Goal: Transaction & Acquisition: Purchase product/service

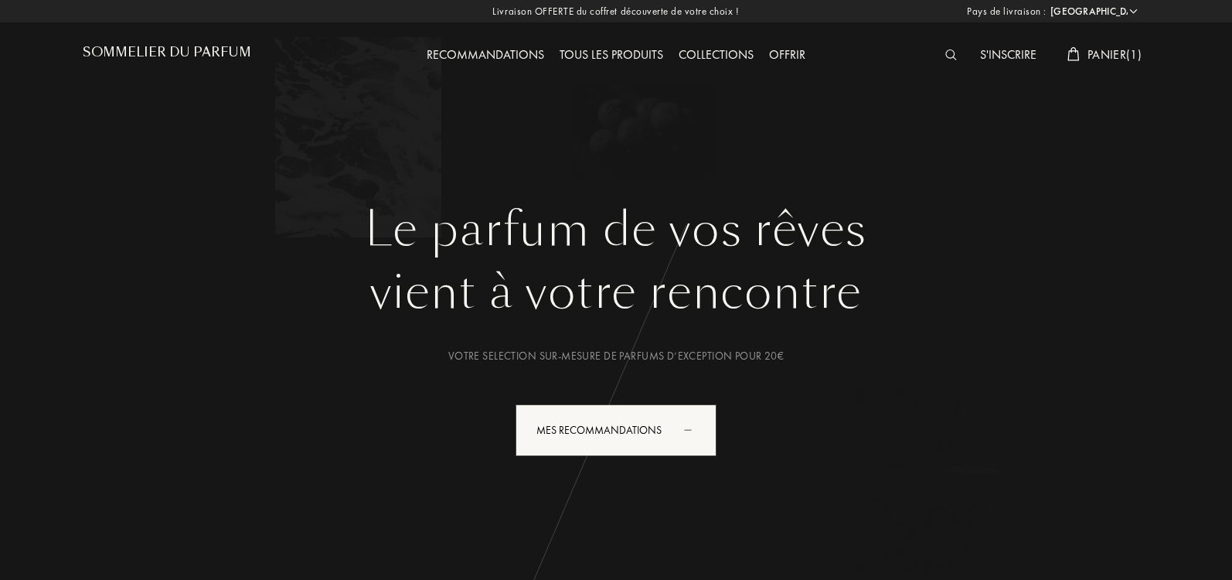
select select "IT"
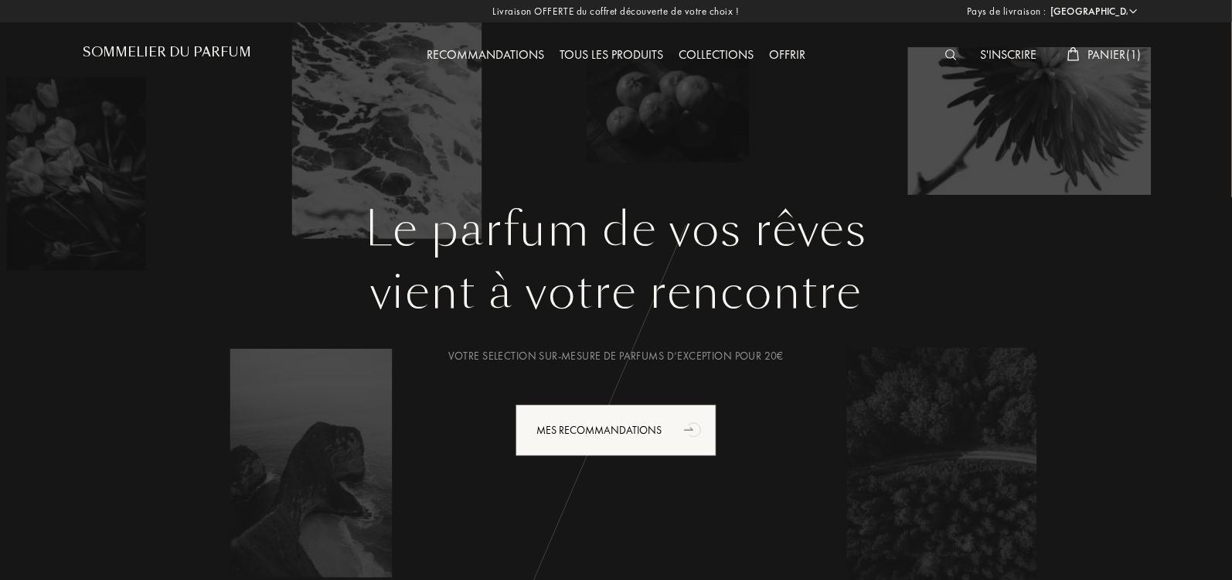
click at [1110, 52] on span "Panier ( 1 )" at bounding box center [1115, 54] width 54 height 16
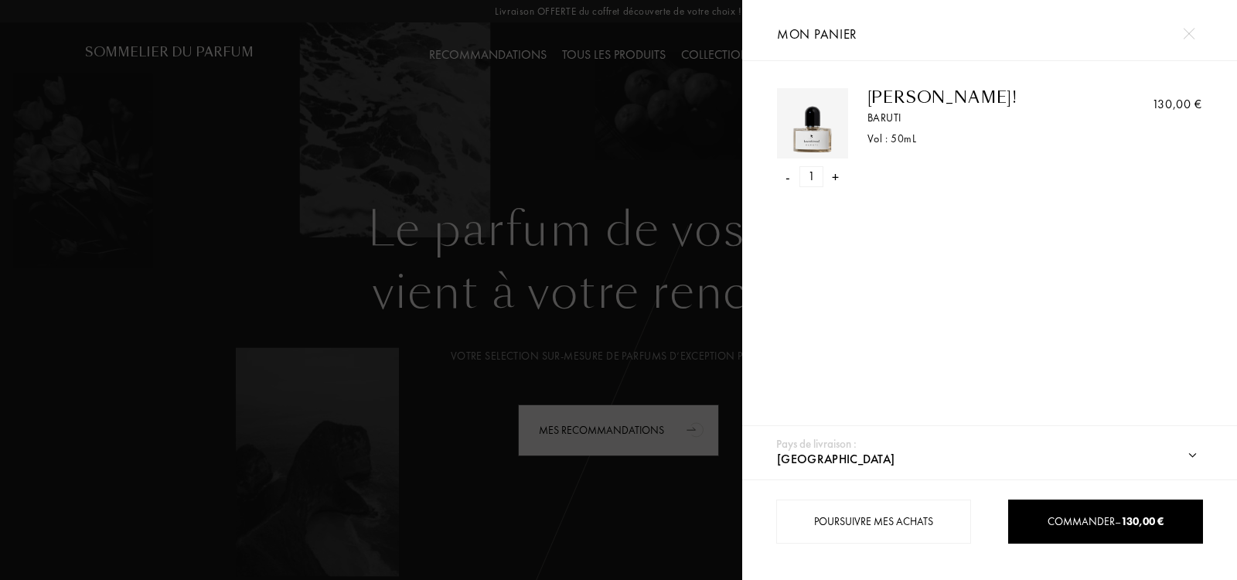
click at [1187, 34] on img at bounding box center [1189, 34] width 12 height 12
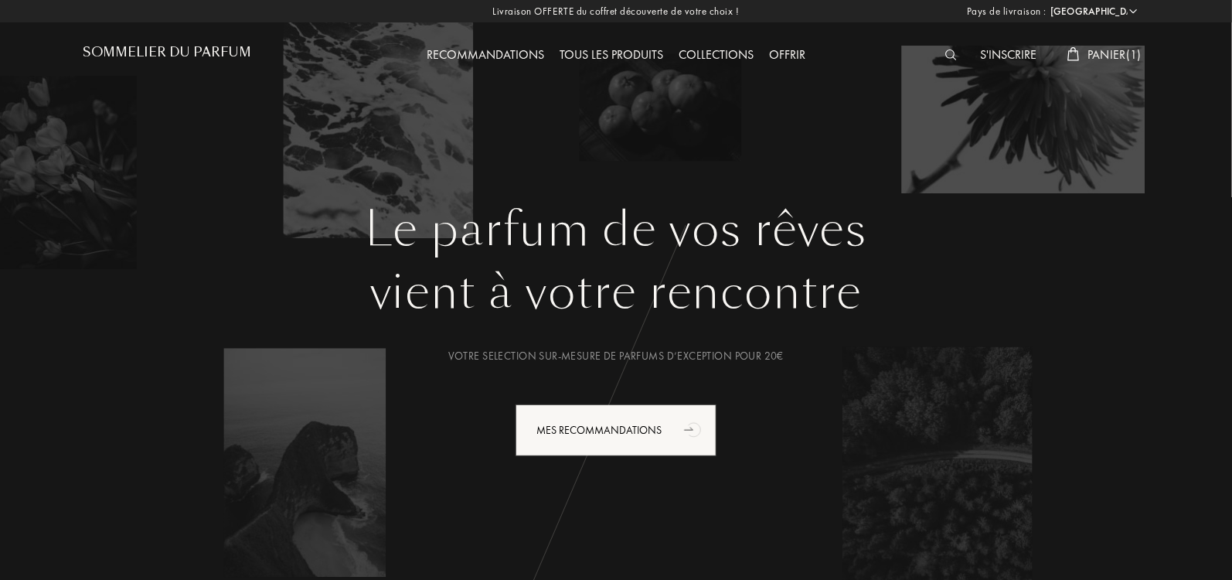
click at [945, 55] on img at bounding box center [951, 54] width 12 height 11
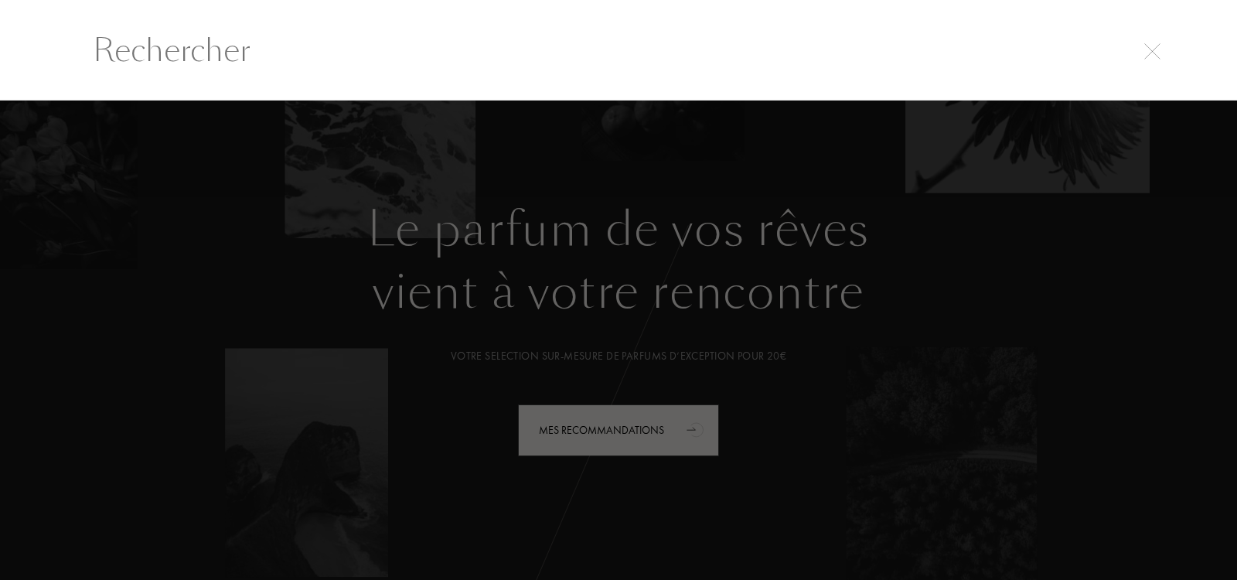
scroll to position [1, 0]
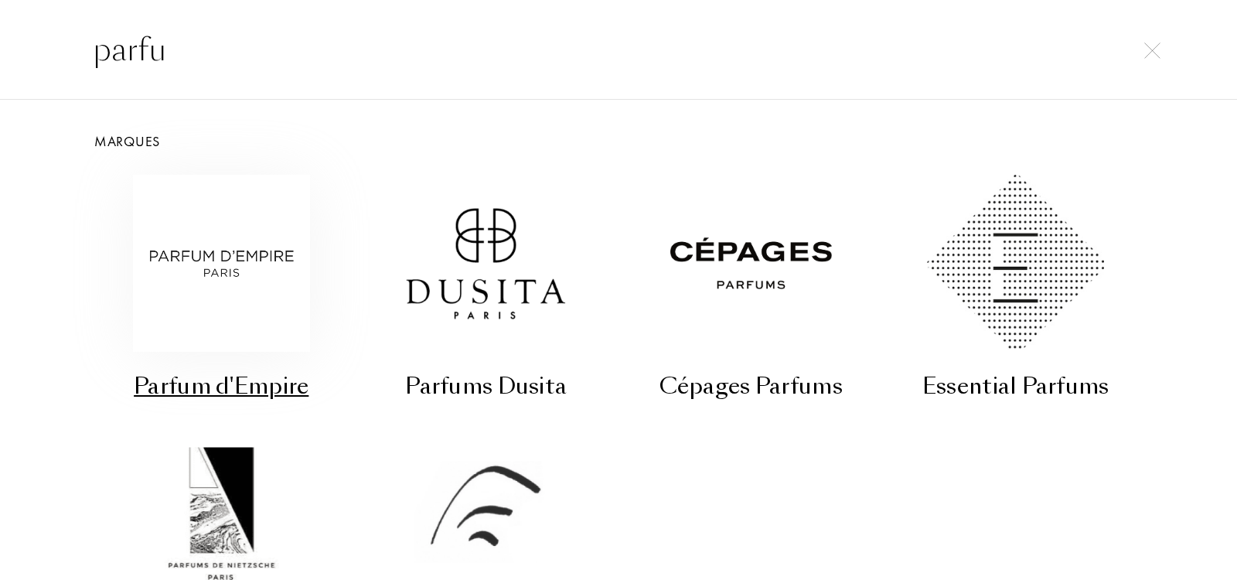
type input "parfu"
click at [261, 254] on img at bounding box center [221, 263] width 177 height 177
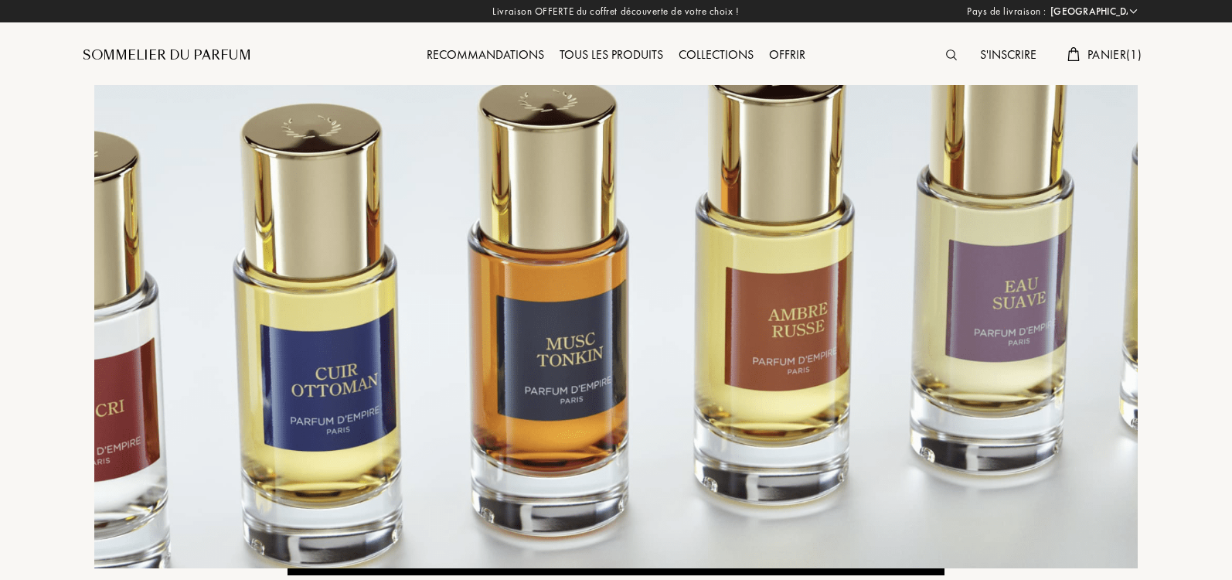
select select "IT"
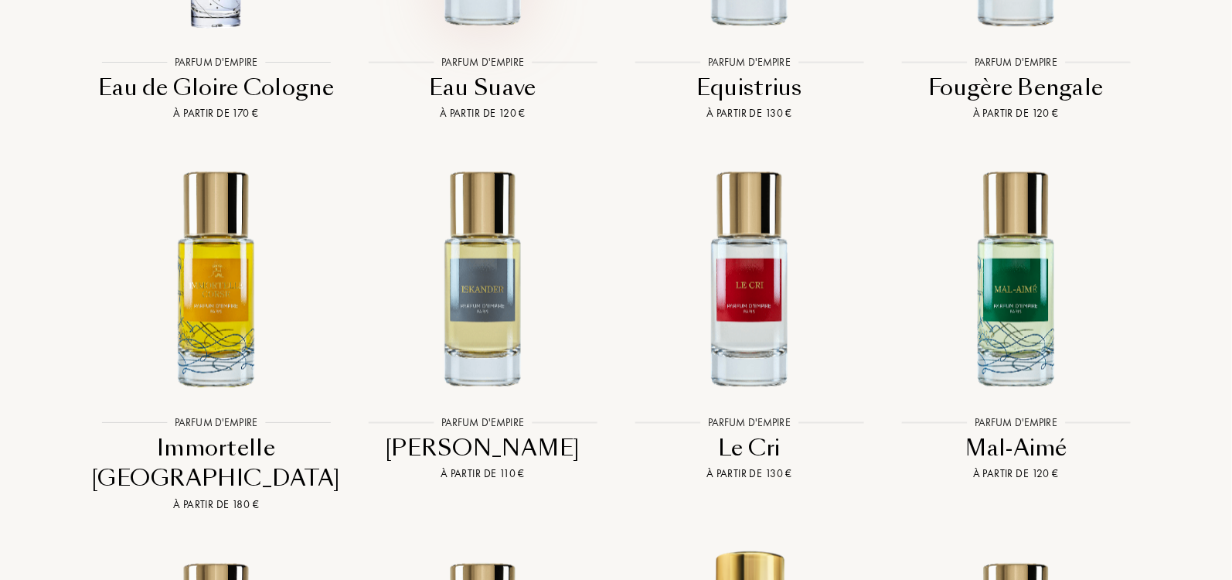
scroll to position [3981, 0]
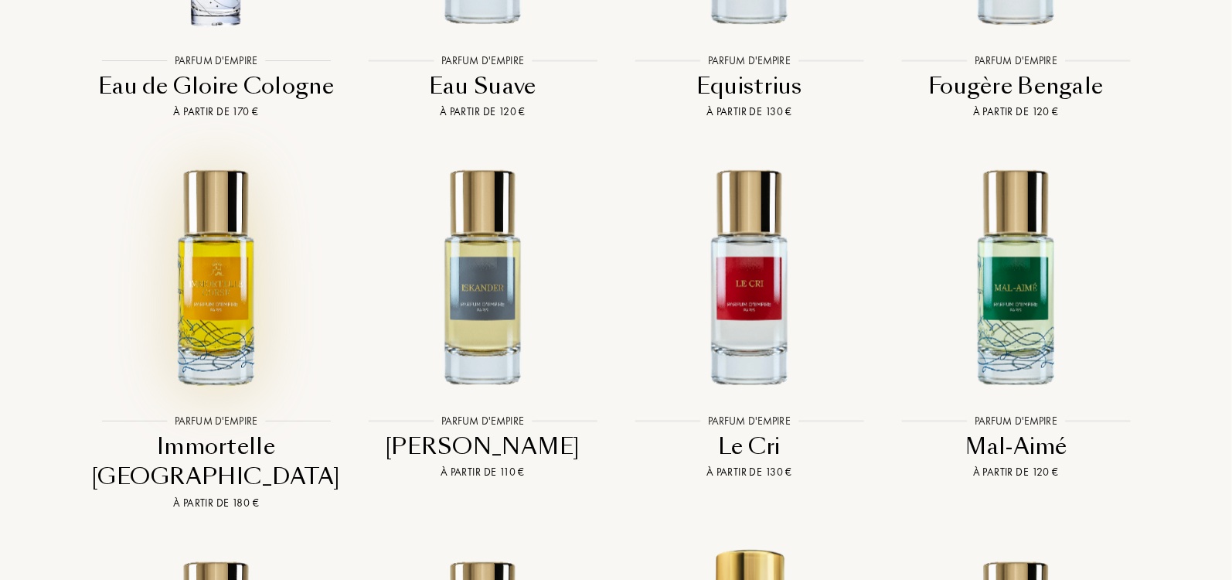
click at [213, 262] on img at bounding box center [216, 276] width 240 height 240
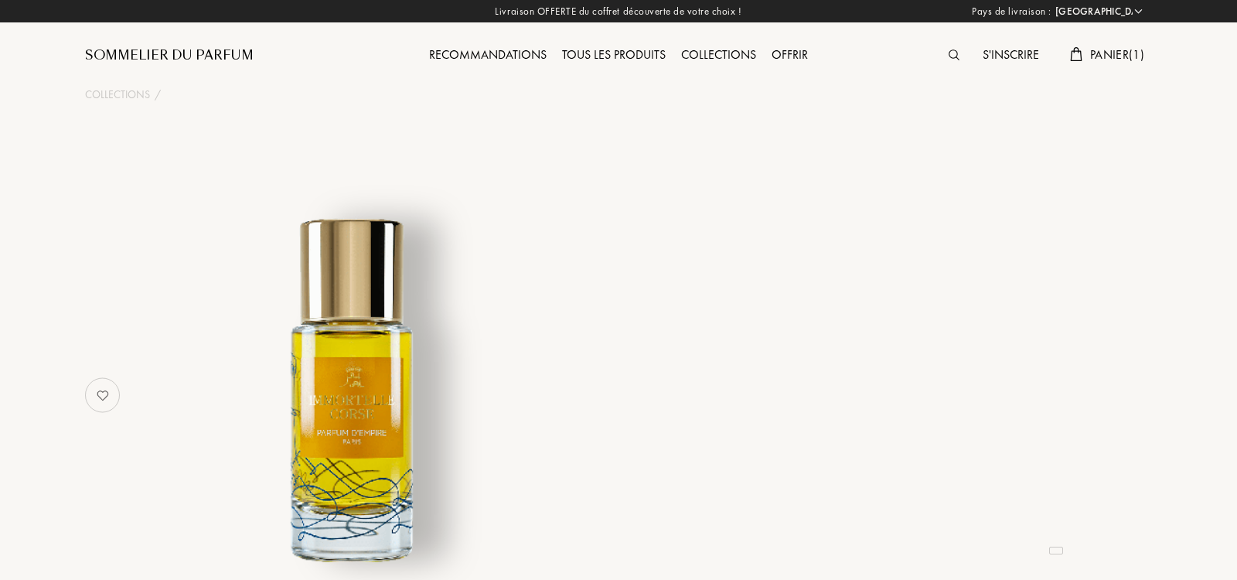
select select "IT"
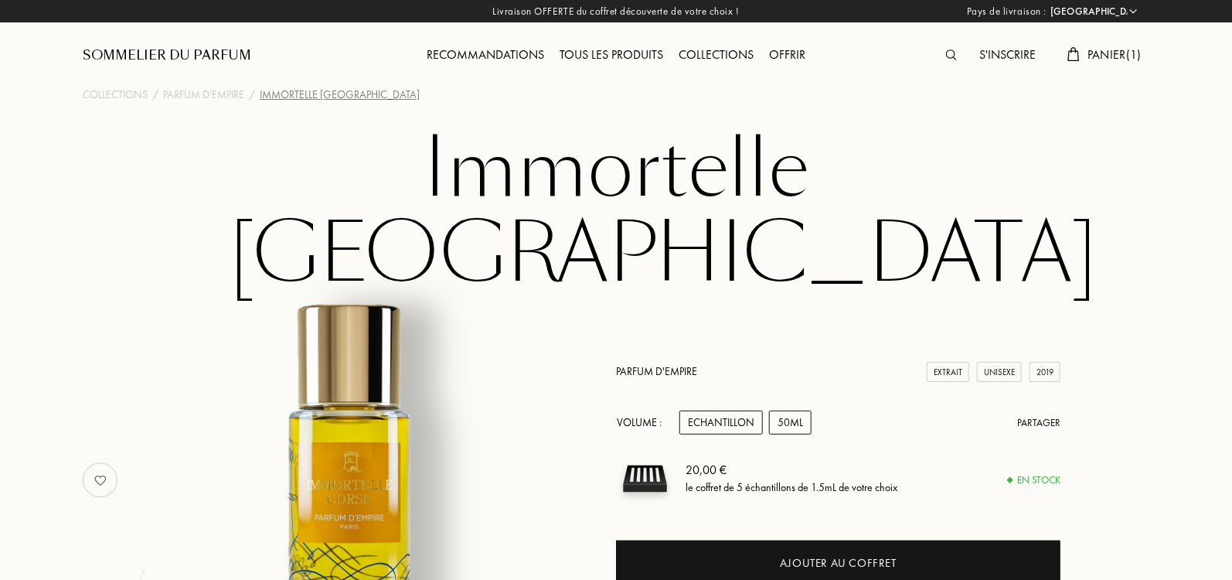
click at [787, 410] on div "50mL" at bounding box center [790, 422] width 43 height 24
click at [686, 364] on link "Parfum d'Empire" at bounding box center [656, 371] width 81 height 14
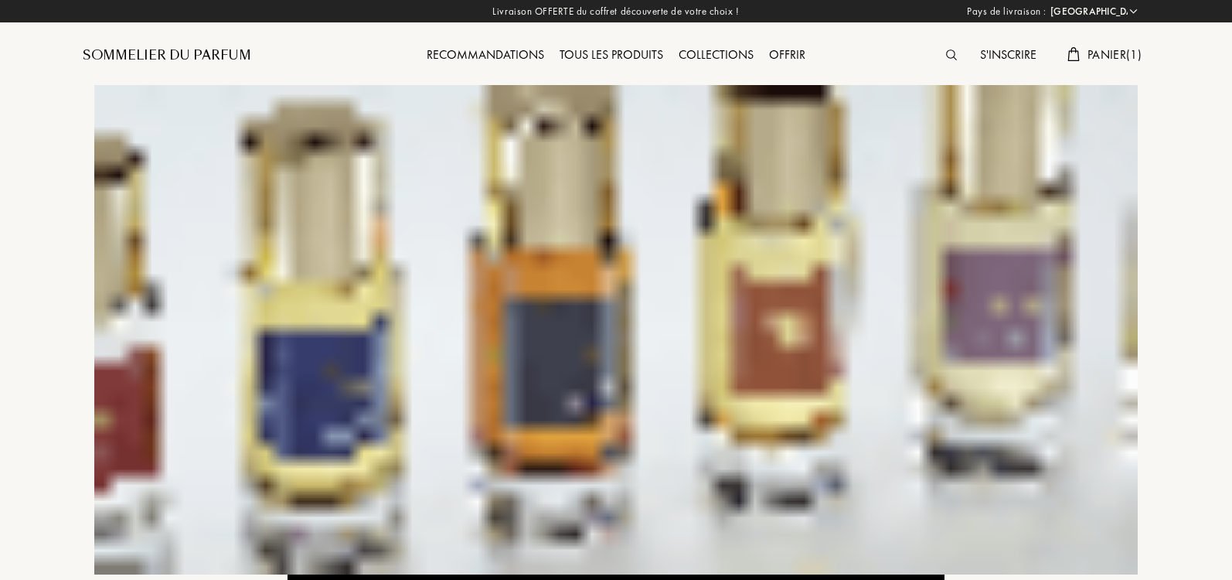
select select "IT"
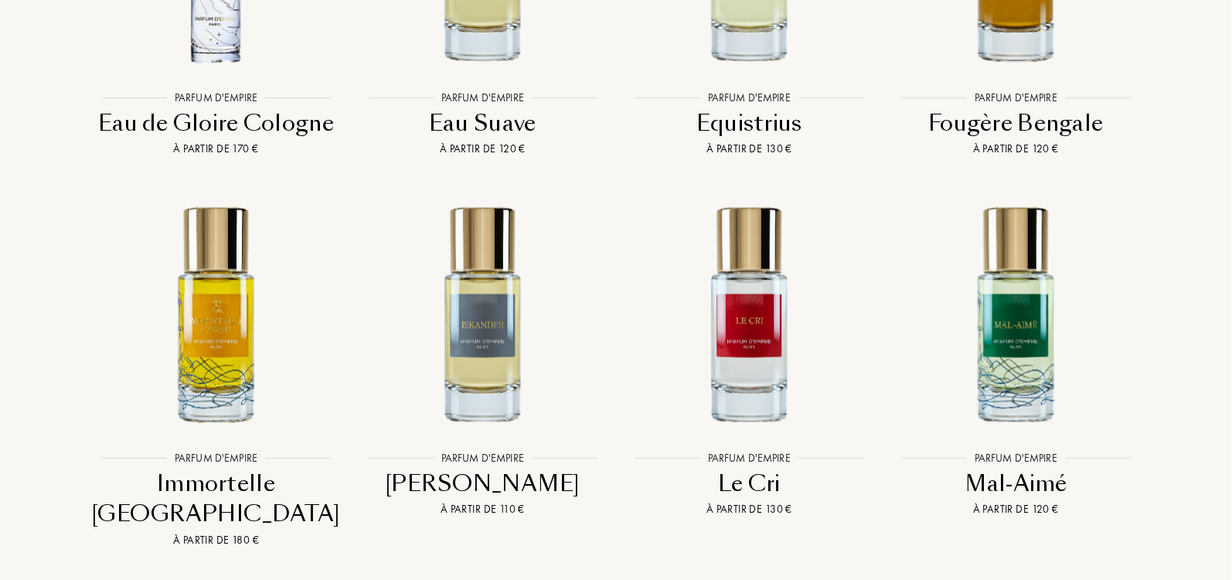
scroll to position [3975, 0]
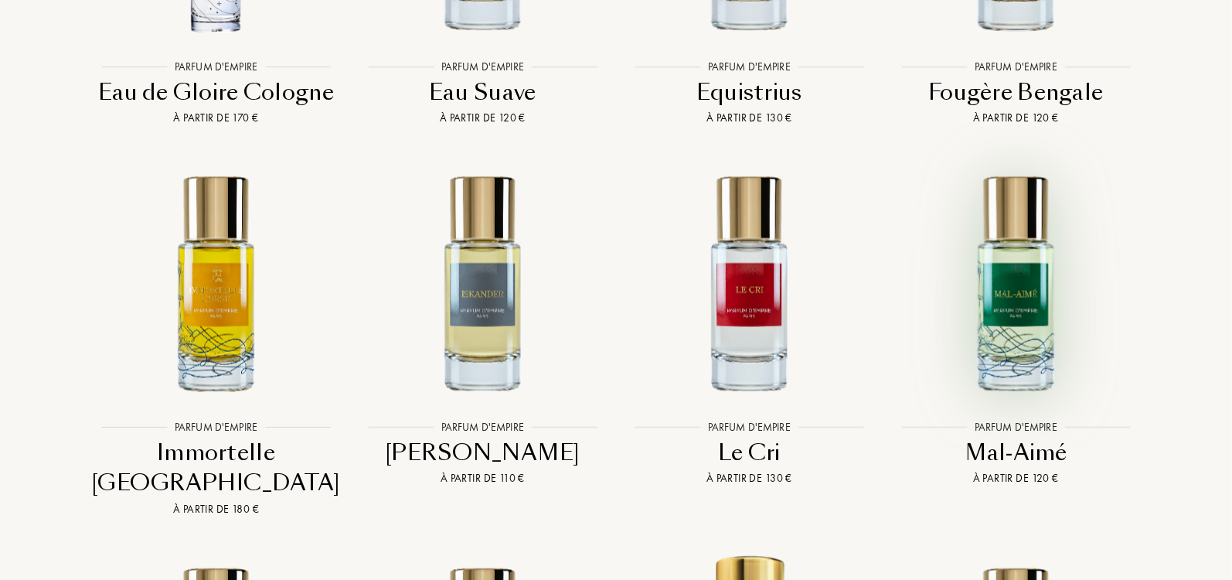
click at [1018, 290] on img at bounding box center [1016, 282] width 240 height 240
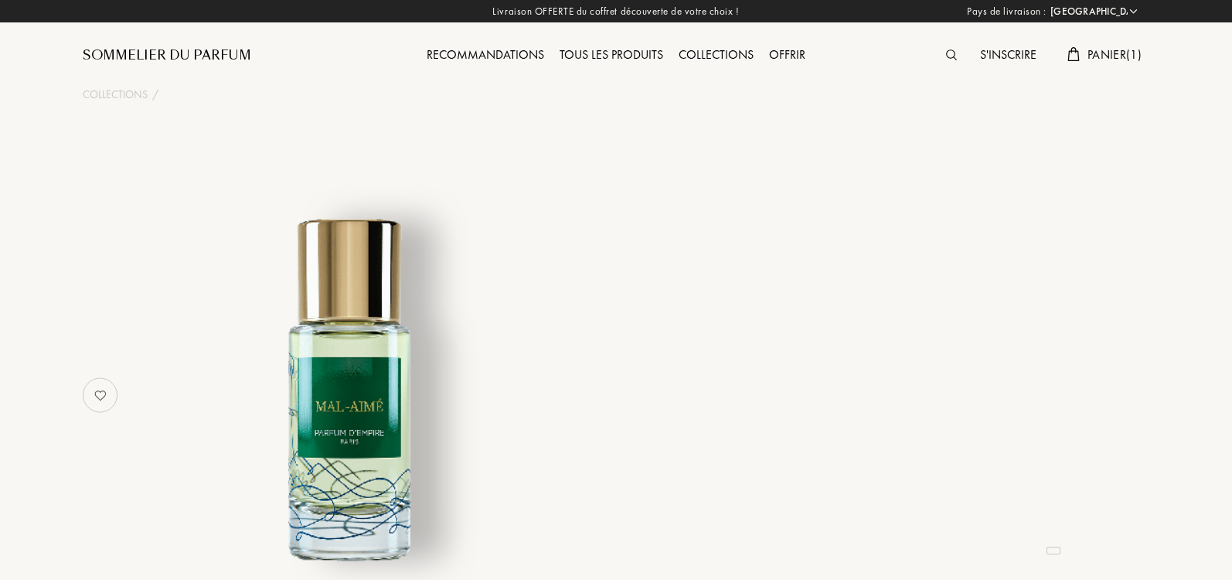
select select "IT"
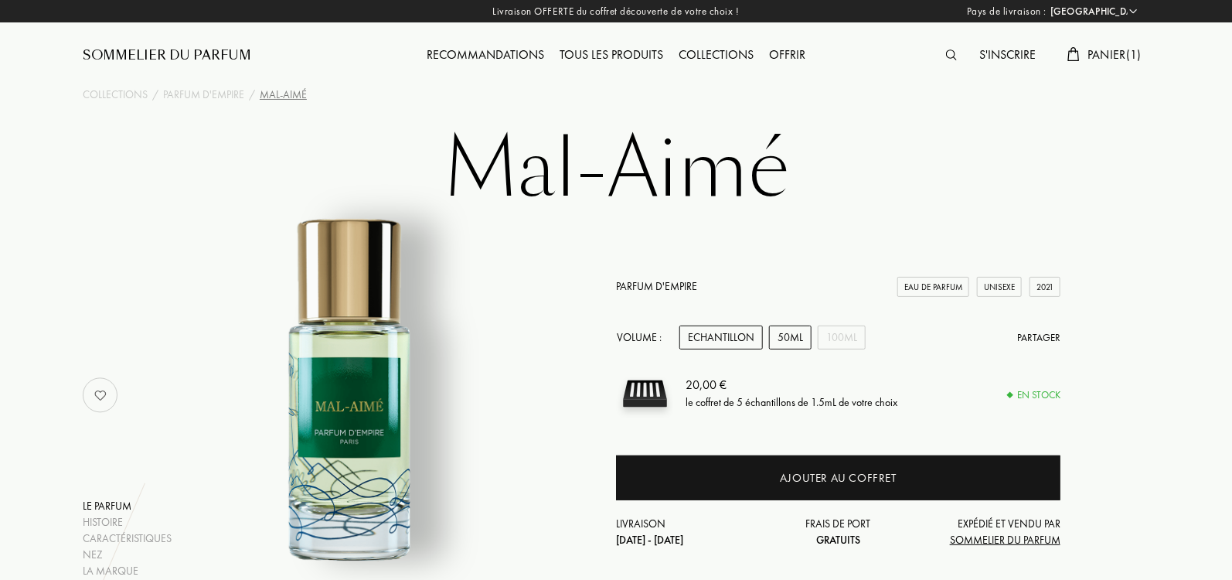
click at [785, 330] on div "50mL" at bounding box center [790, 337] width 43 height 24
click at [711, 335] on div "Echantillon" at bounding box center [720, 337] width 83 height 24
click at [794, 338] on div "50mL" at bounding box center [790, 337] width 43 height 24
click at [826, 332] on div "100mL" at bounding box center [842, 337] width 48 height 24
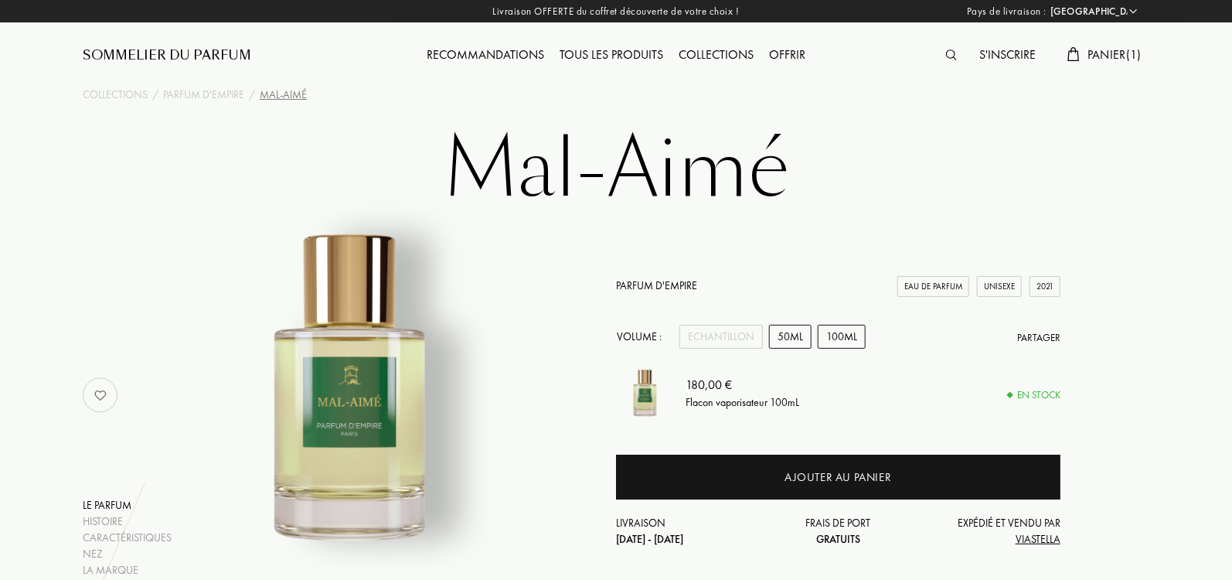
click at [781, 333] on div "50mL" at bounding box center [790, 337] width 43 height 24
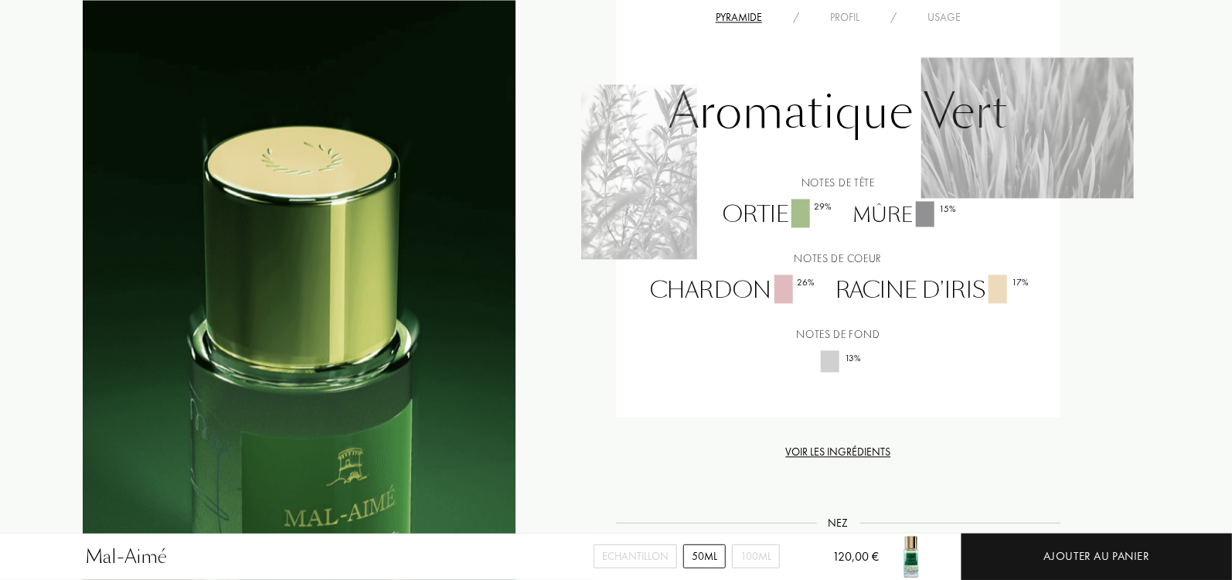
scroll to position [1404, 0]
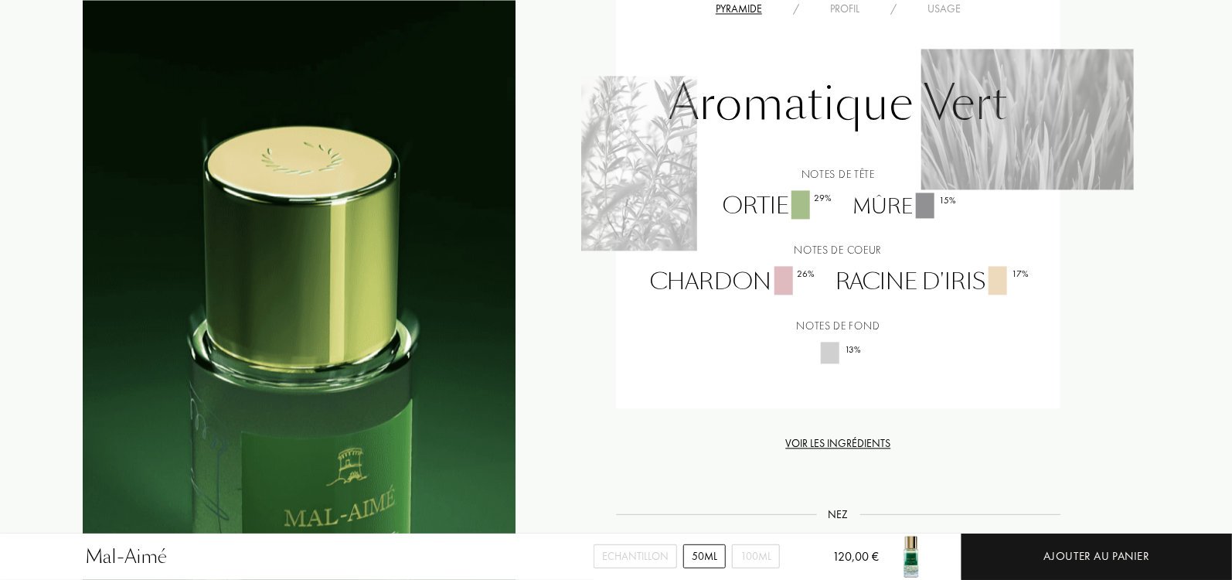
click at [881, 206] on div "Mûre 15 %" at bounding box center [903, 206] width 124 height 29
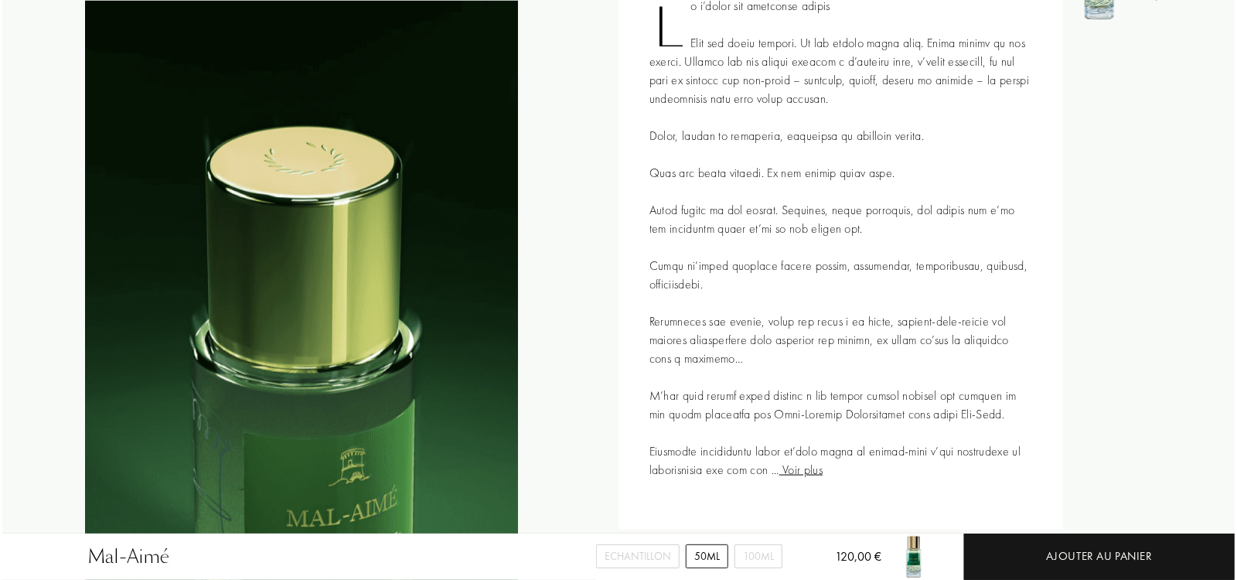
scroll to position [0, 0]
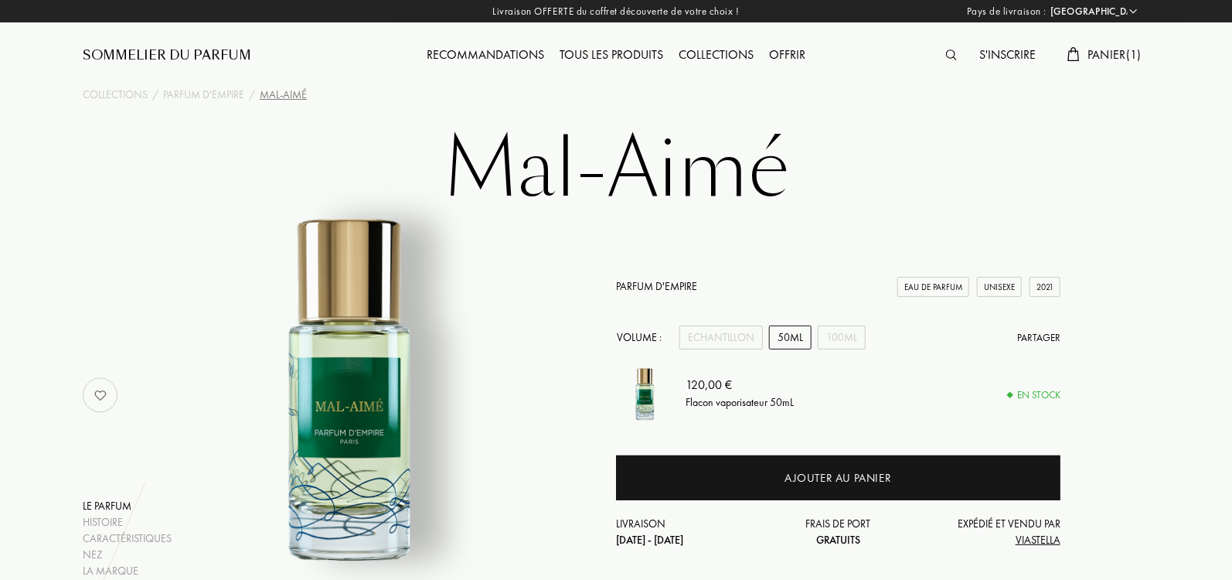
click at [956, 58] on div at bounding box center [955, 56] width 34 height 20
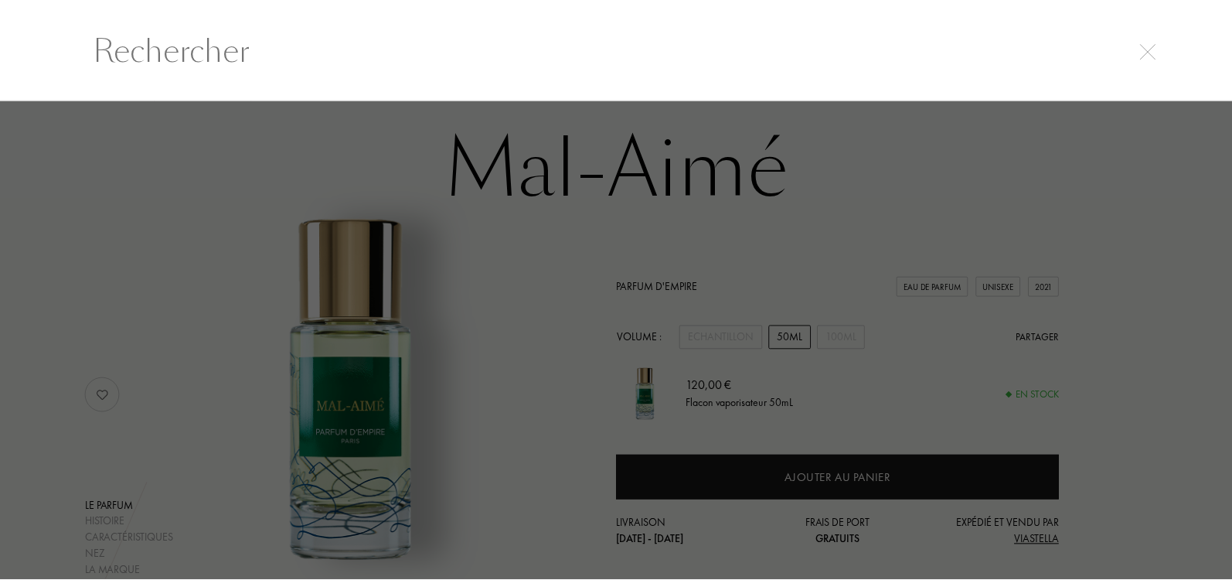
scroll to position [1, 0]
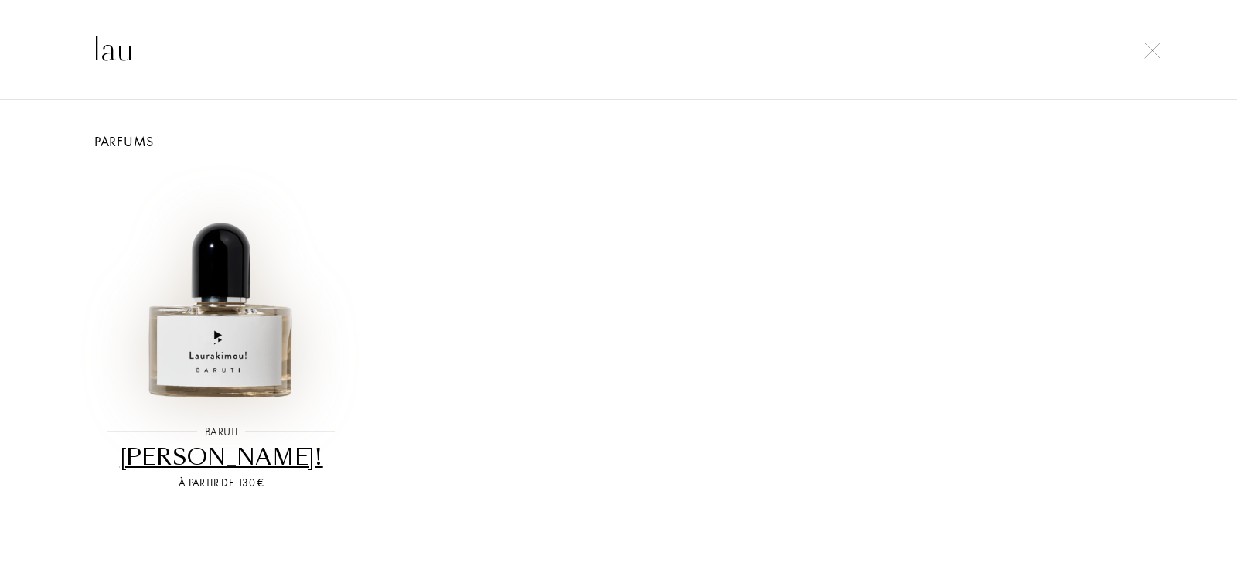
type input "lau"
click at [246, 332] on img at bounding box center [221, 288] width 238 height 238
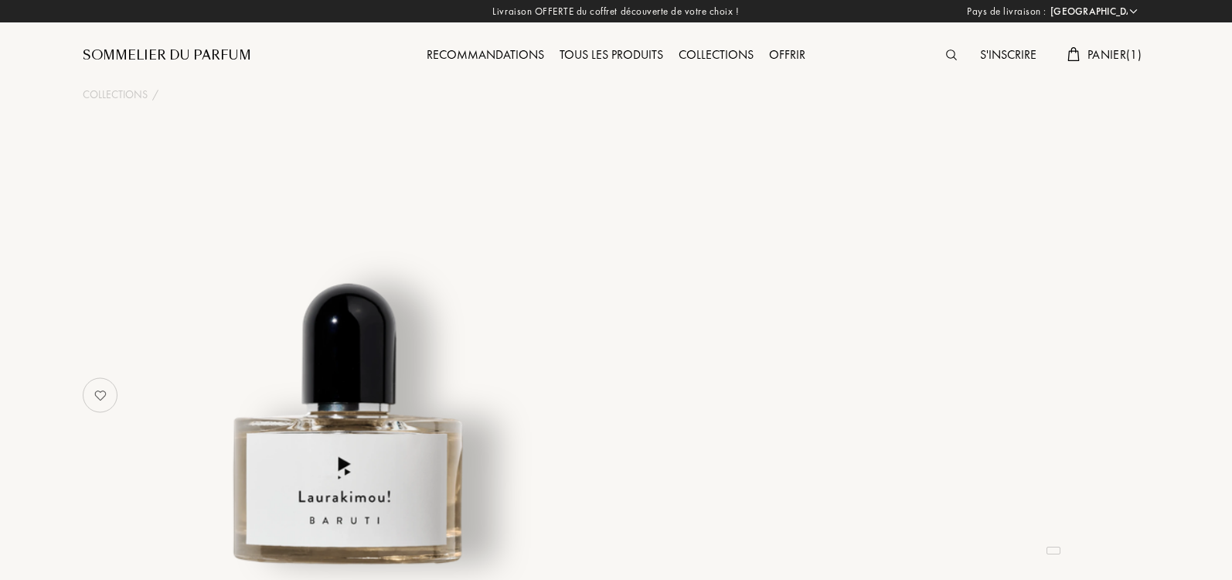
select select "IT"
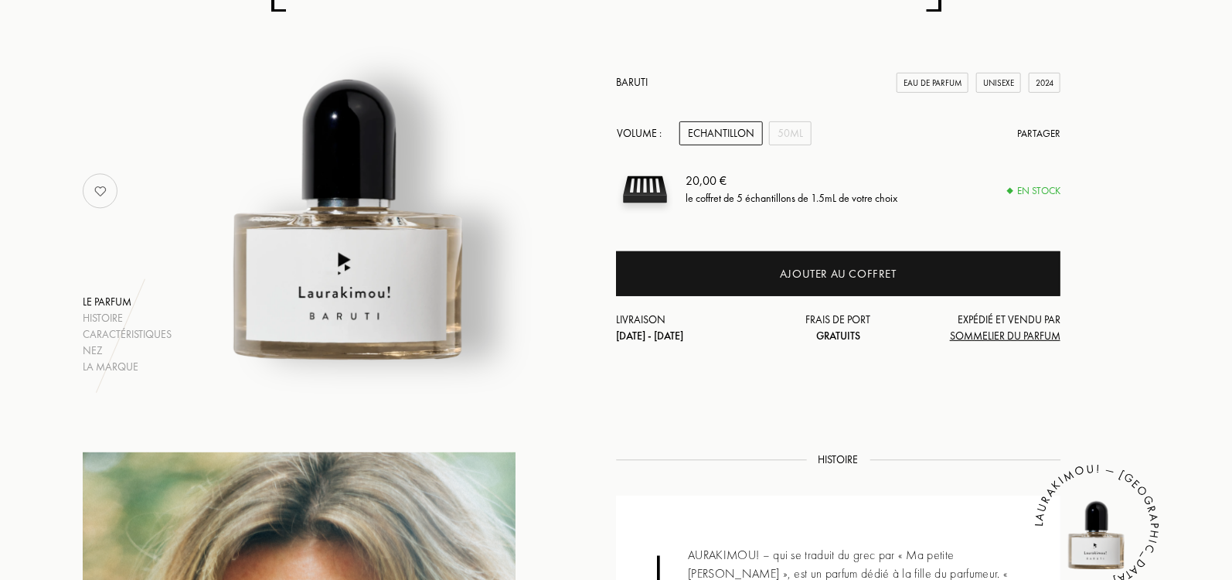
scroll to position [121, 0]
